Goal: Share content: Share content

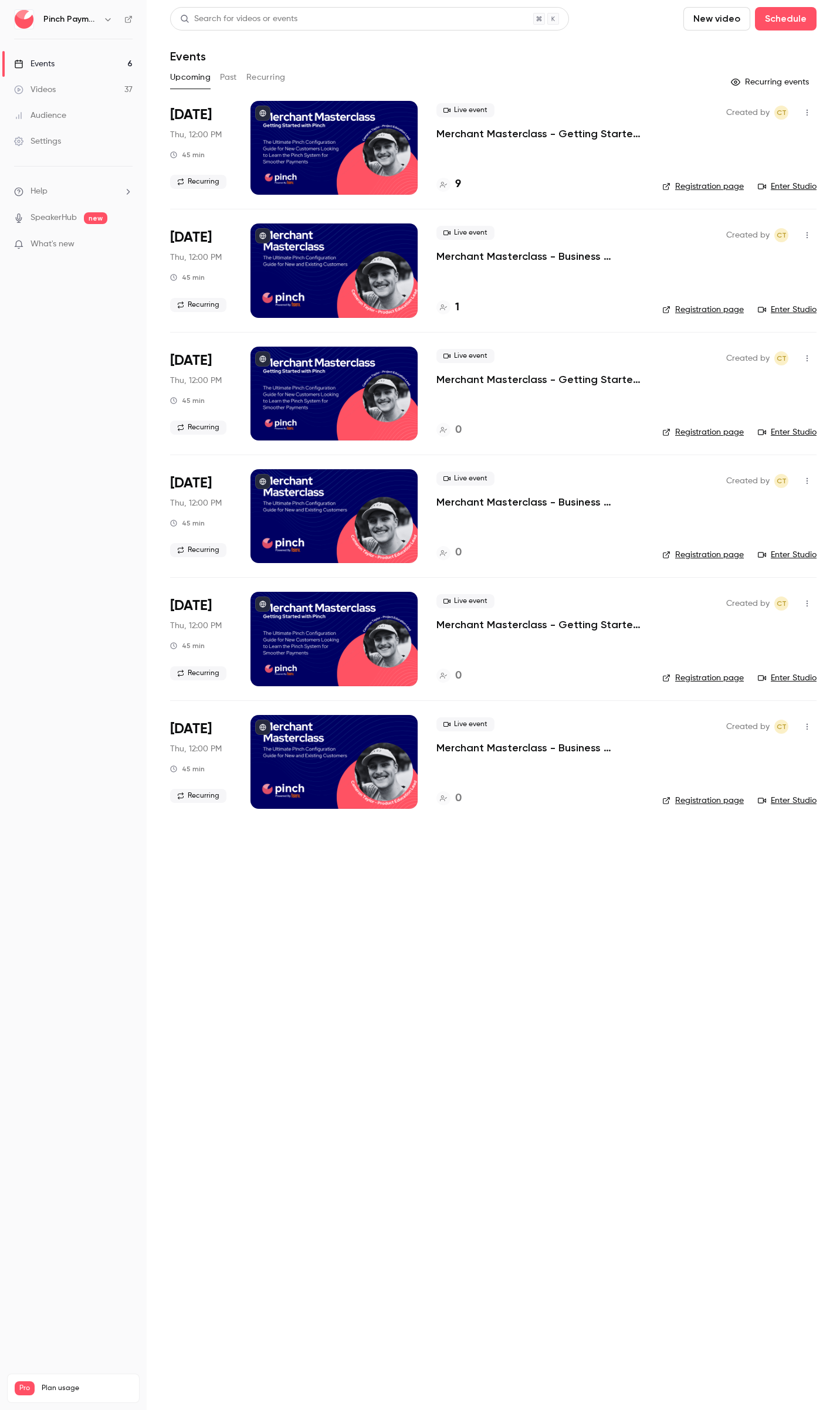
click at [513, 129] on p "Merchant Masterclass - Getting Started with Pinch" at bounding box center [540, 134] width 207 height 14
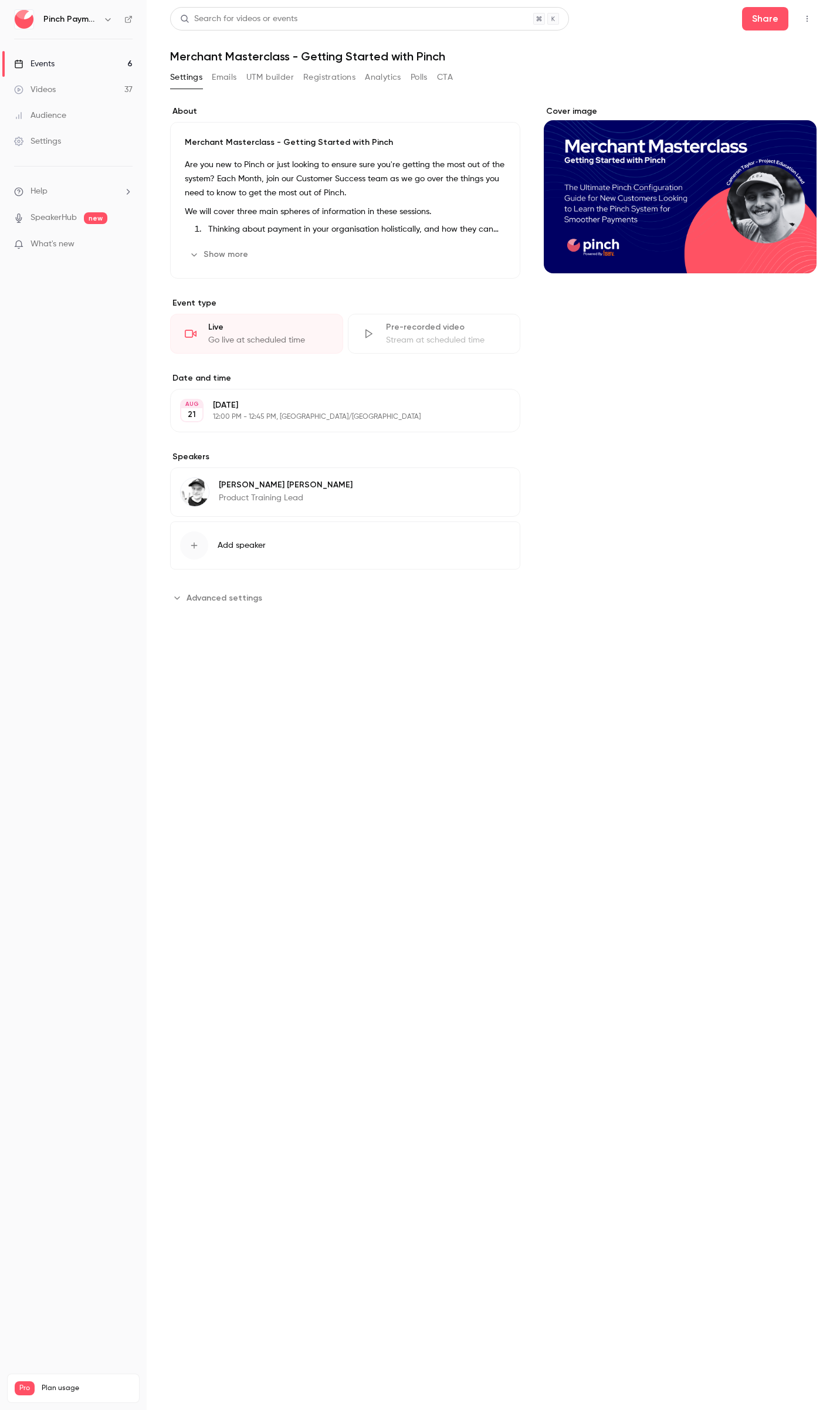
click at [806, 19] on icon "button" at bounding box center [807, 18] width 9 height 8
click at [758, 23] on div at bounding box center [420, 705] width 840 height 1410
click at [759, 22] on button "Share" at bounding box center [765, 18] width 47 height 23
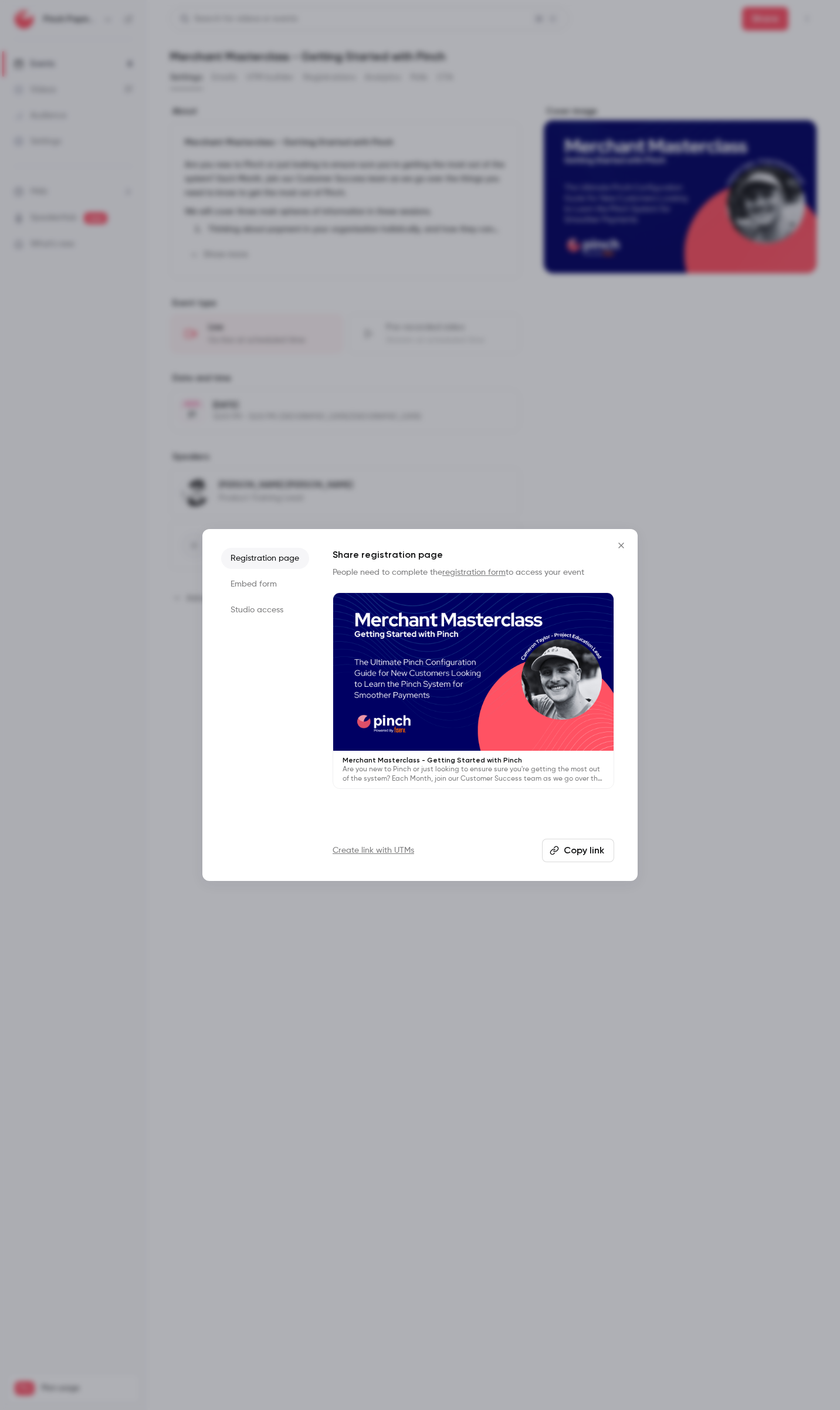
click at [586, 849] on button "Copy link" at bounding box center [578, 851] width 72 height 23
